Goal: Transaction & Acquisition: Purchase product/service

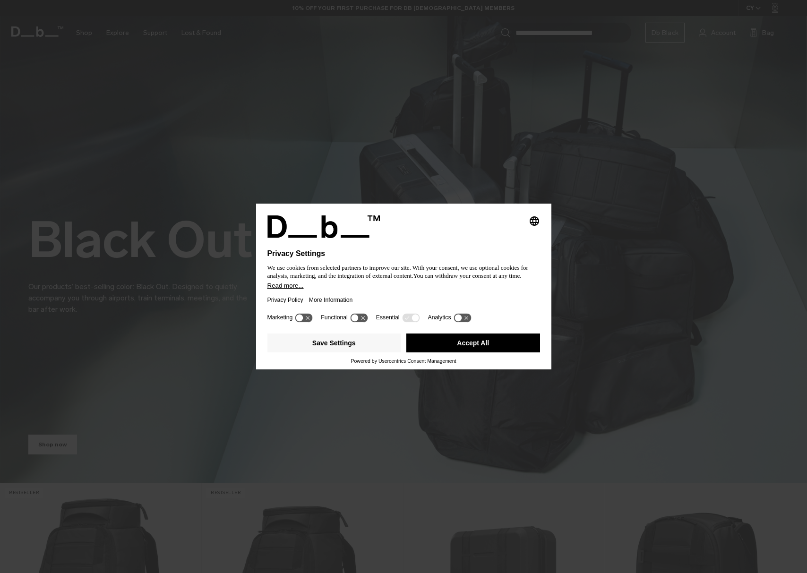
click at [478, 353] on button "Accept All" at bounding box center [473, 343] width 134 height 19
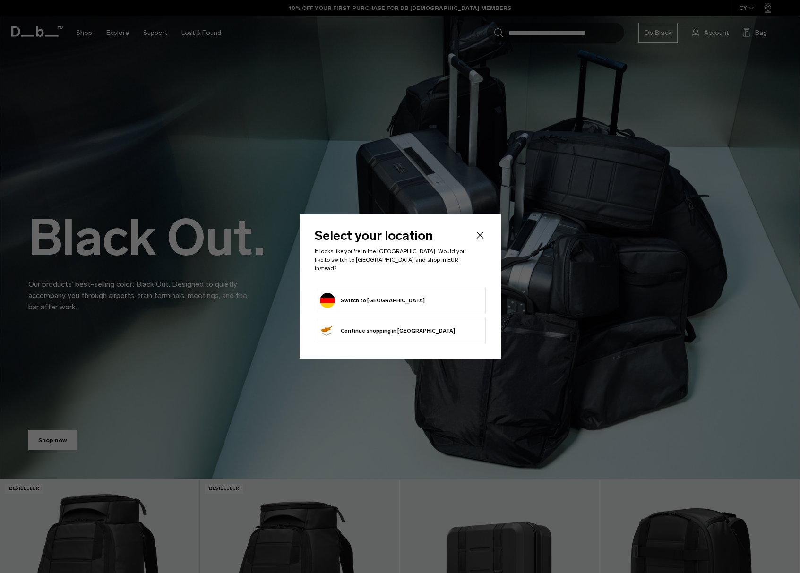
click at [392, 298] on form "Switch to Germany" at bounding box center [400, 300] width 161 height 15
click at [359, 294] on button "Switch to Germany" at bounding box center [372, 300] width 105 height 15
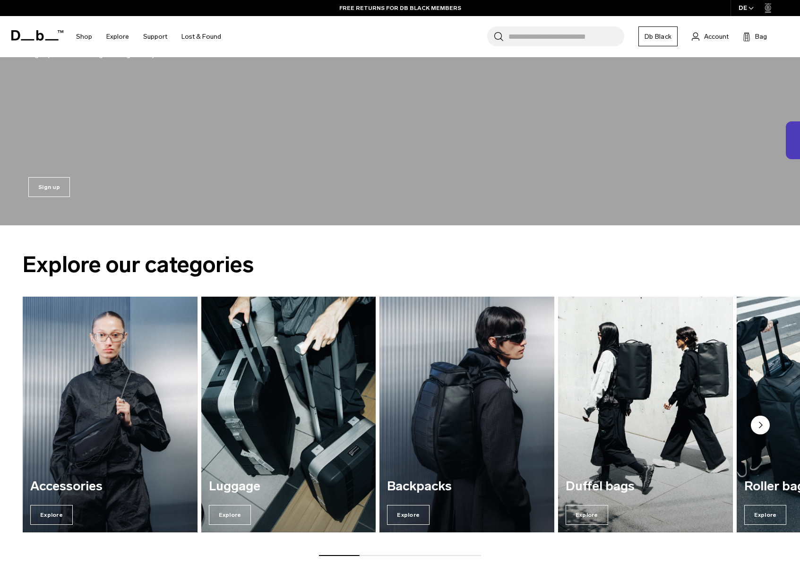
scroll to position [1105, 0]
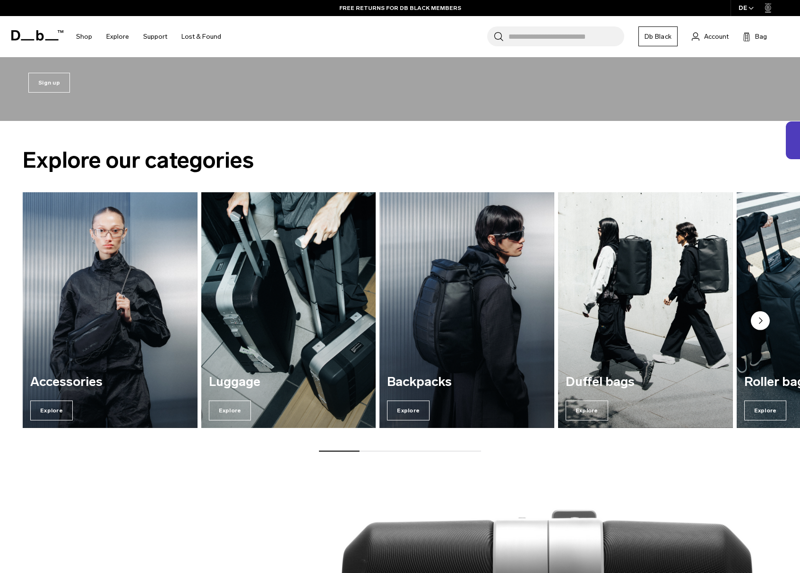
click at [268, 310] on img "2 / 7" at bounding box center [288, 310] width 180 height 243
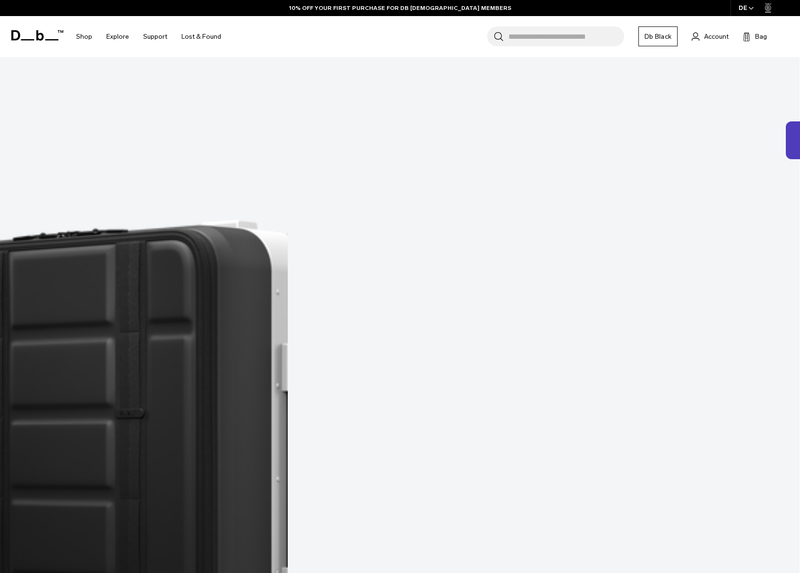
scroll to position [270, 0]
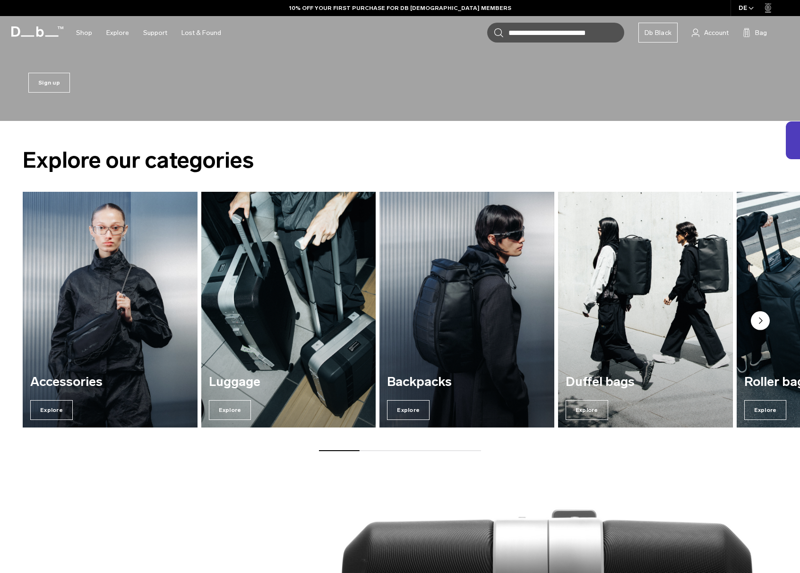
click at [111, 294] on img "1 / 7" at bounding box center [110, 310] width 180 height 243
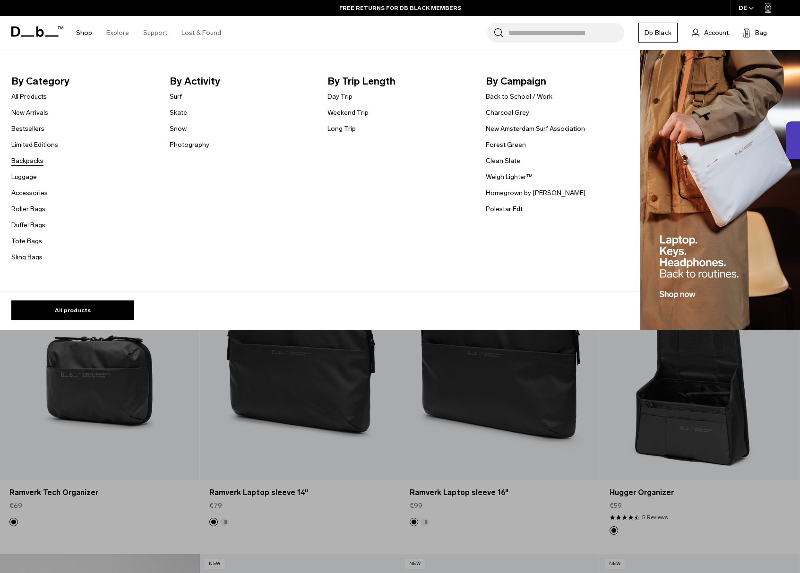
click at [27, 158] on link "Backpacks" at bounding box center [27, 161] width 32 height 10
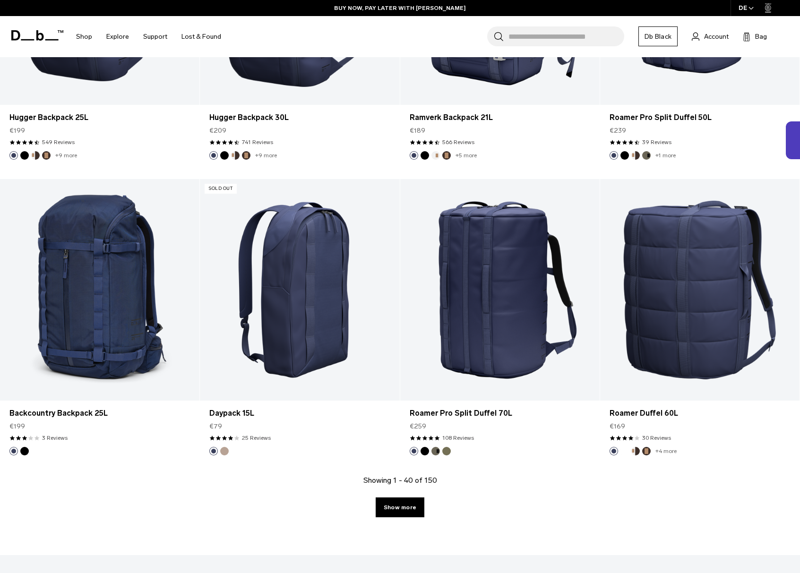
scroll to position [2963, 0]
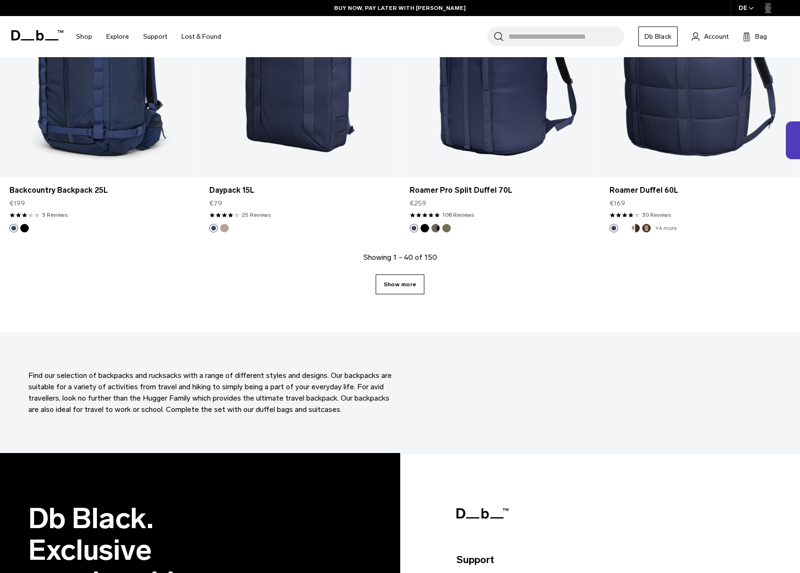
click at [401, 280] on link "Show more" at bounding box center [400, 285] width 49 height 20
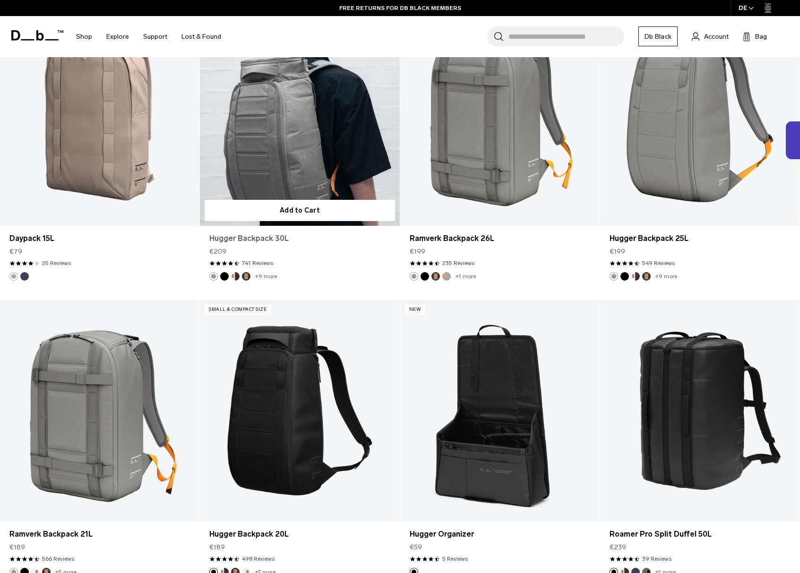
scroll to position [3920, 0]
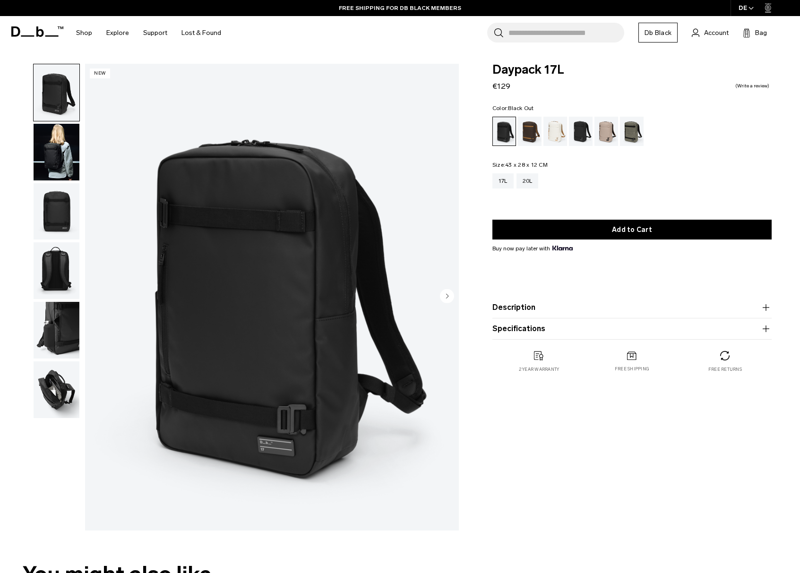
click at [61, 139] on img "button" at bounding box center [57, 152] width 46 height 57
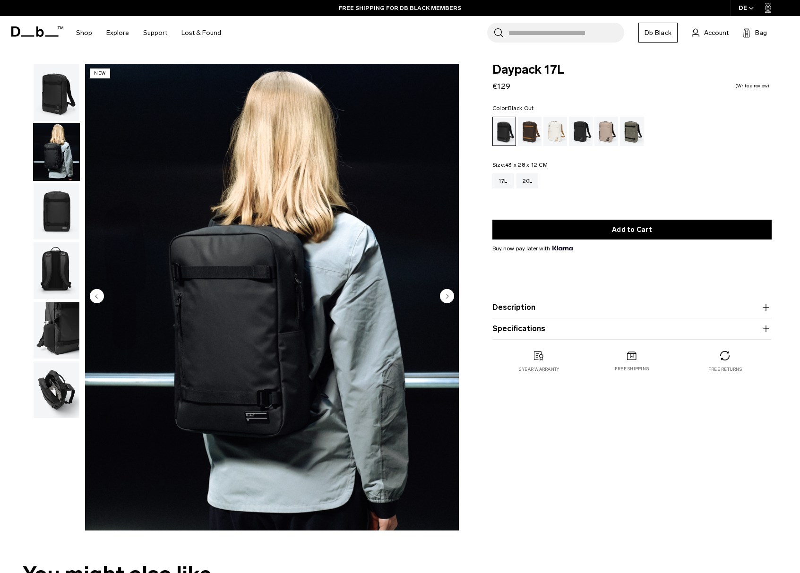
click at [59, 203] on img "button" at bounding box center [57, 211] width 46 height 57
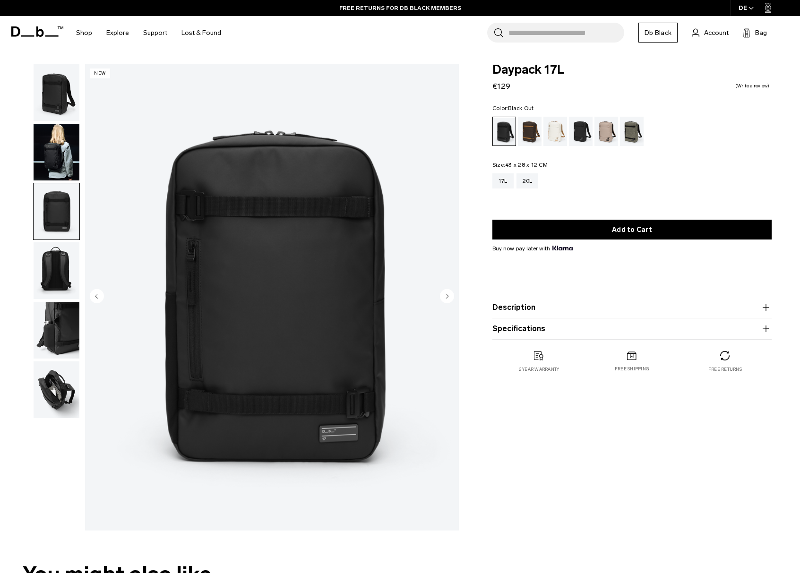
click at [61, 268] on img "button" at bounding box center [57, 270] width 46 height 57
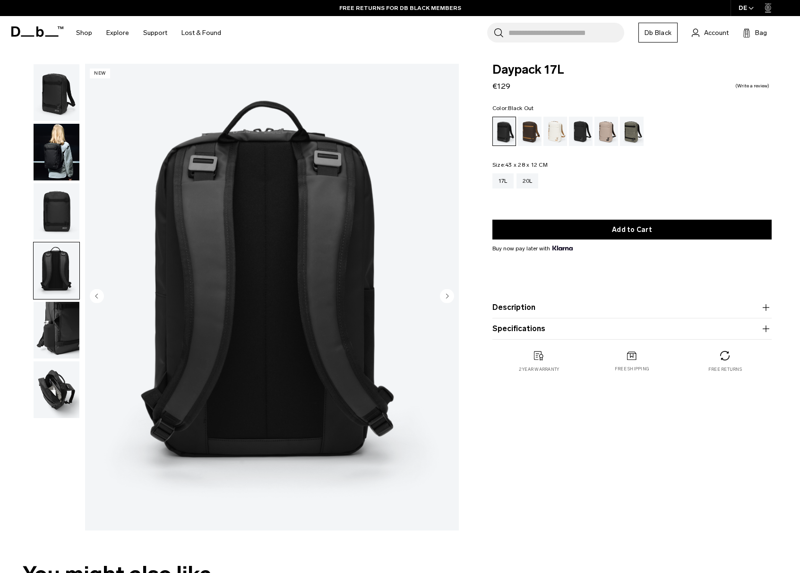
click at [47, 333] on img "button" at bounding box center [57, 330] width 46 height 57
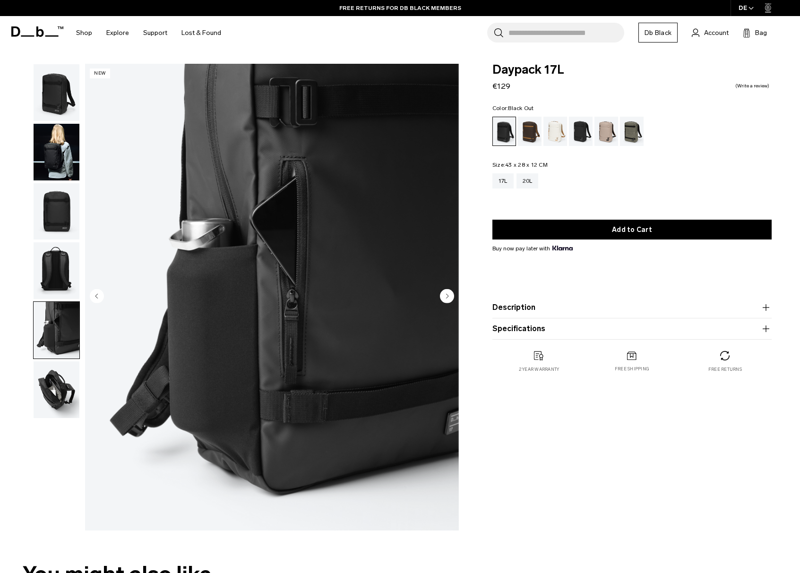
click at [52, 396] on img "button" at bounding box center [57, 390] width 46 height 57
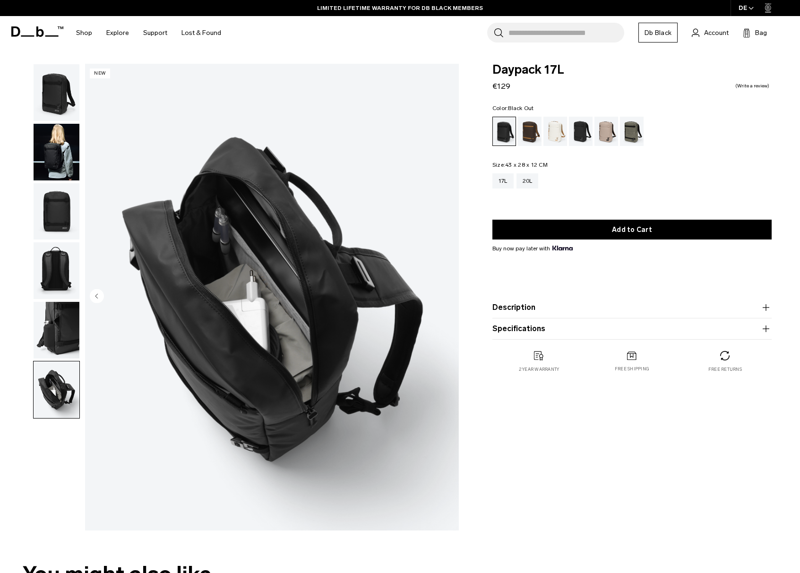
click at [52, 395] on img "button" at bounding box center [57, 390] width 46 height 57
click at [53, 276] on img "button" at bounding box center [57, 270] width 46 height 57
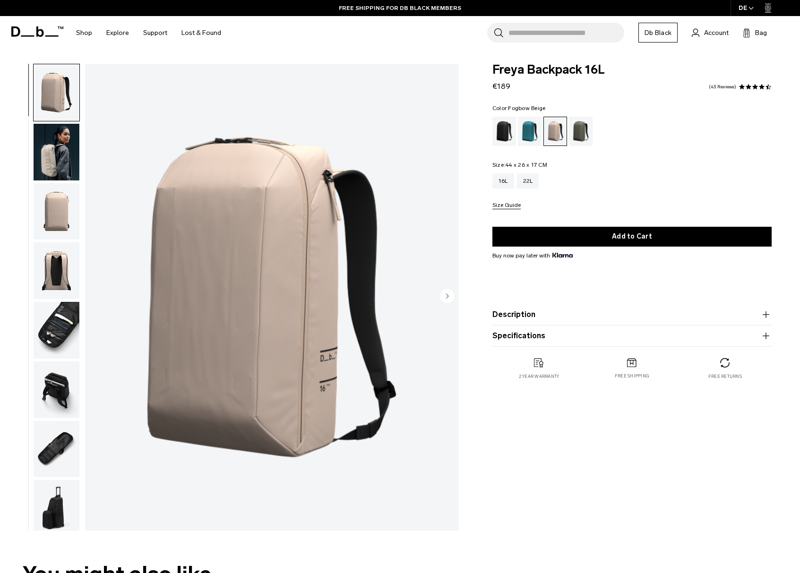
click at [51, 154] on img "button" at bounding box center [57, 152] width 46 height 57
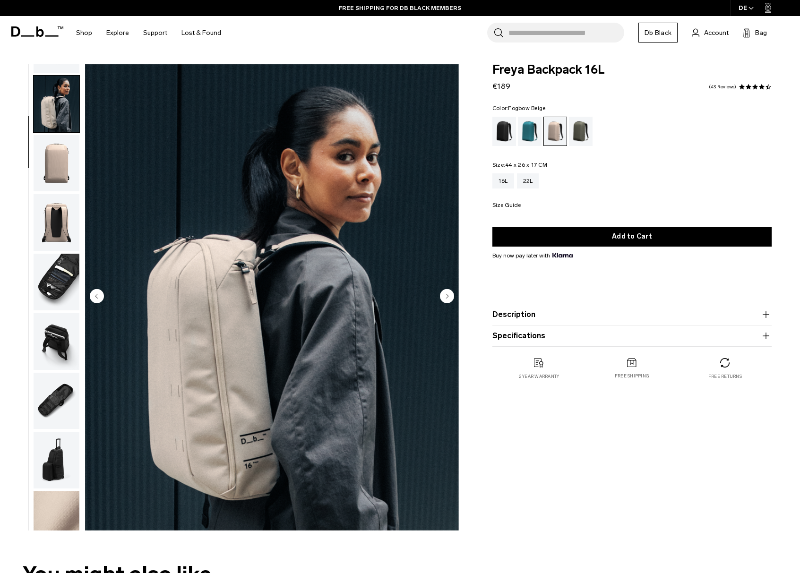
scroll to position [60, 0]
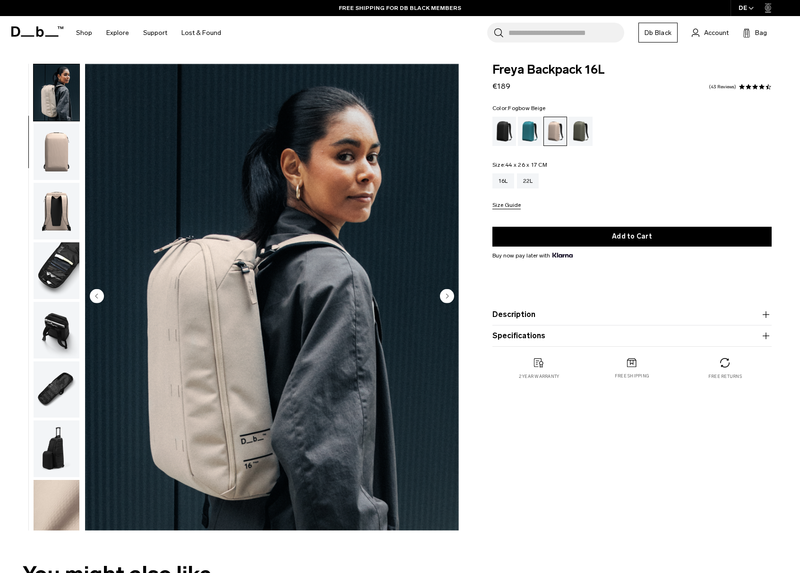
click at [63, 150] on img "button" at bounding box center [57, 152] width 46 height 57
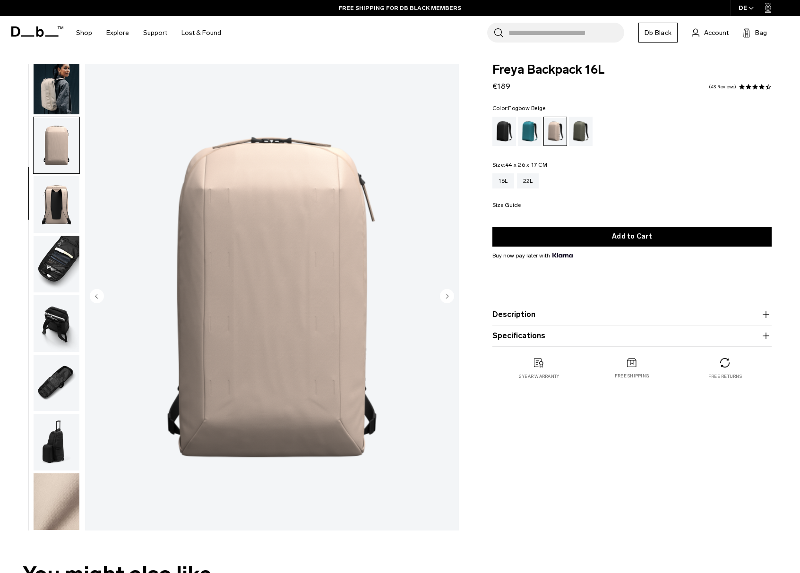
click at [50, 206] on img "button" at bounding box center [57, 204] width 46 height 57
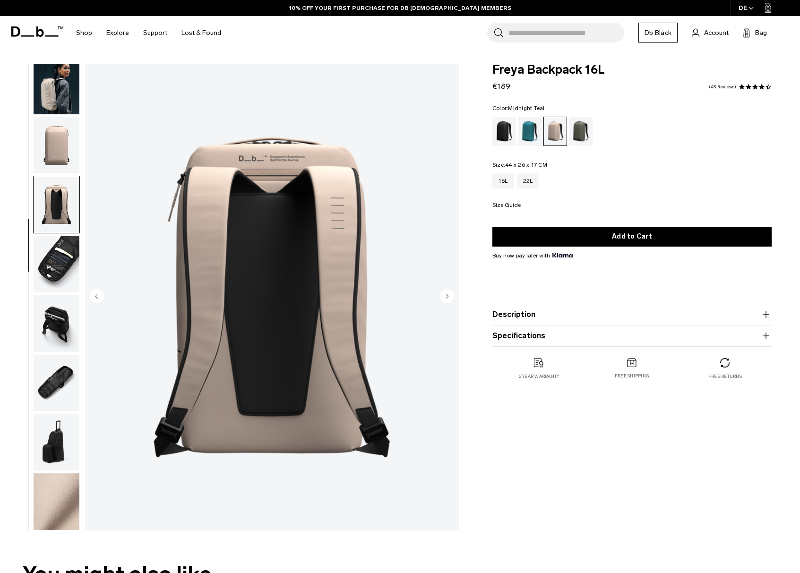
click at [526, 129] on div "Midnight Teal" at bounding box center [530, 131] width 24 height 29
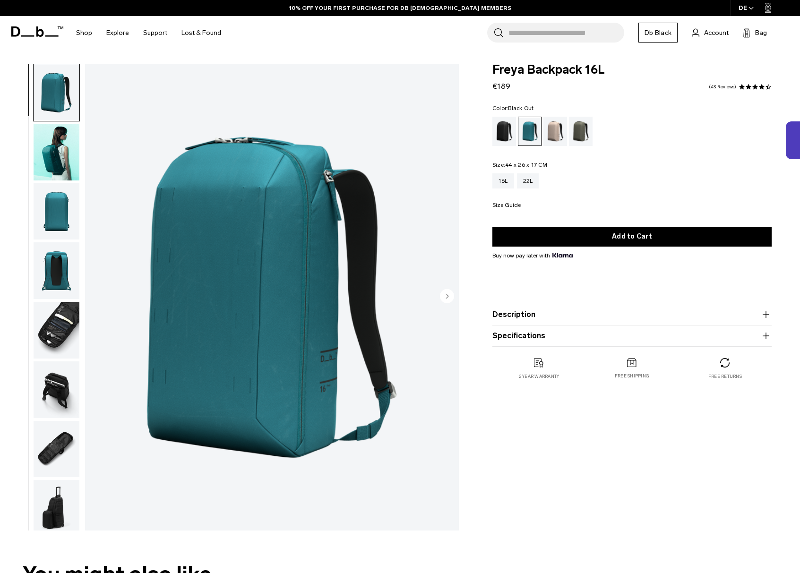
click at [504, 131] on div "Black Out" at bounding box center [504, 131] width 24 height 29
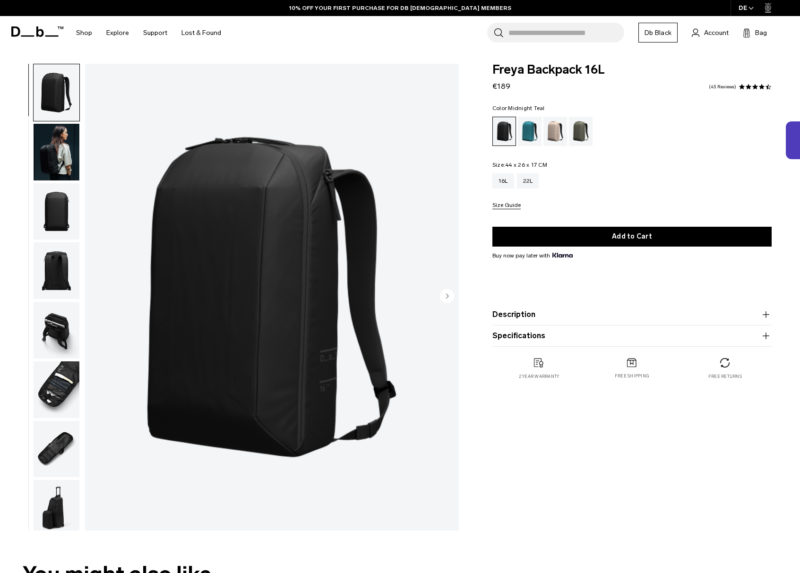
click at [541, 129] on div "Midnight Teal" at bounding box center [530, 131] width 24 height 29
